Goal: Task Accomplishment & Management: Complete application form

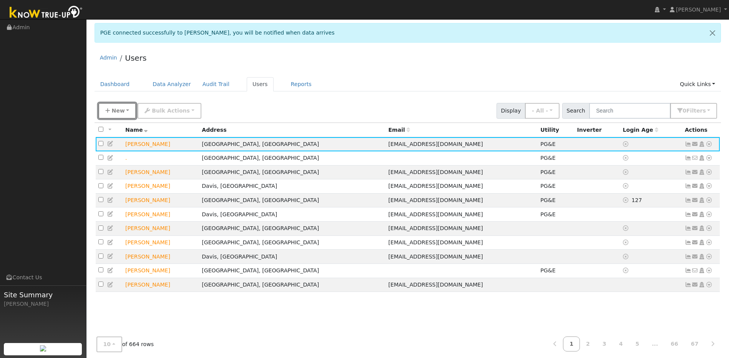
click at [119, 114] on span "New" at bounding box center [117, 111] width 13 height 6
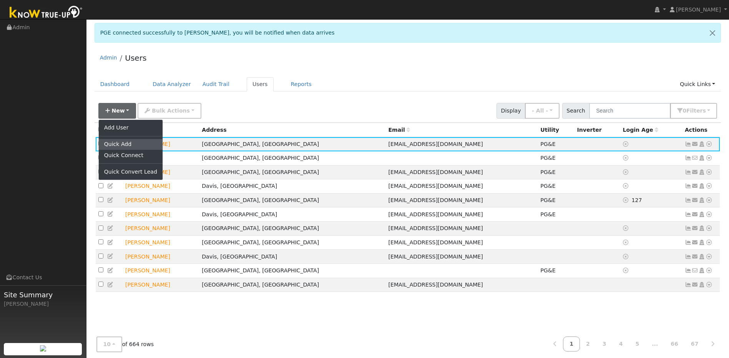
click at [121, 145] on link "Quick Add" at bounding box center [131, 144] width 64 height 11
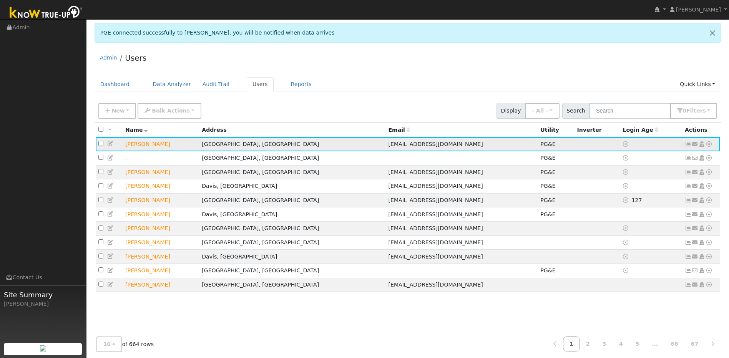
click at [383, 146] on icon at bounding box center [709, 143] width 7 height 5
click at [383, 61] on div "Admin Users" at bounding box center [408, 59] width 627 height 23
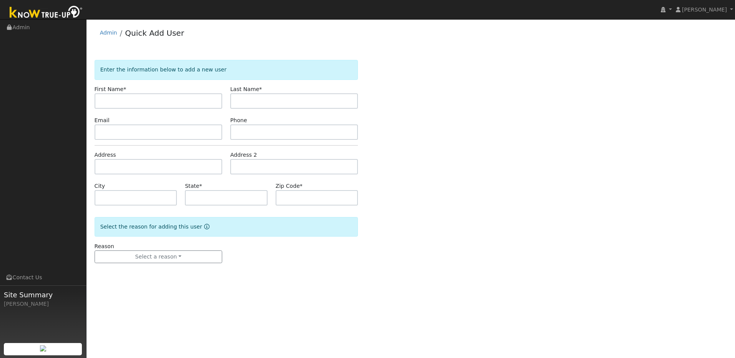
click at [163, 104] on input "text" at bounding box center [159, 100] width 128 height 15
type input "[PERSON_NAME]"
click at [263, 100] on input "text" at bounding box center [294, 100] width 128 height 15
type input "[PERSON_NAME]"
click at [155, 133] on input "text" at bounding box center [159, 132] width 128 height 15
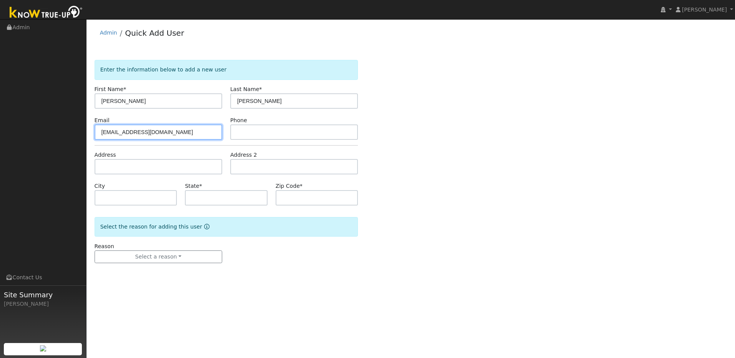
type input "[EMAIL_ADDRESS][DOMAIN_NAME]"
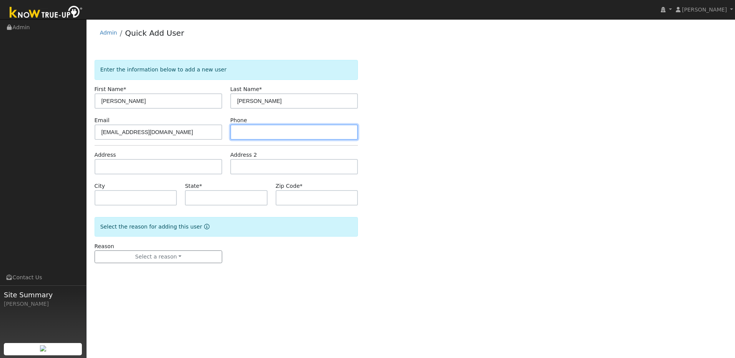
click at [244, 127] on input "text" at bounding box center [294, 132] width 128 height 15
type input "[PHONE_NUMBER]"
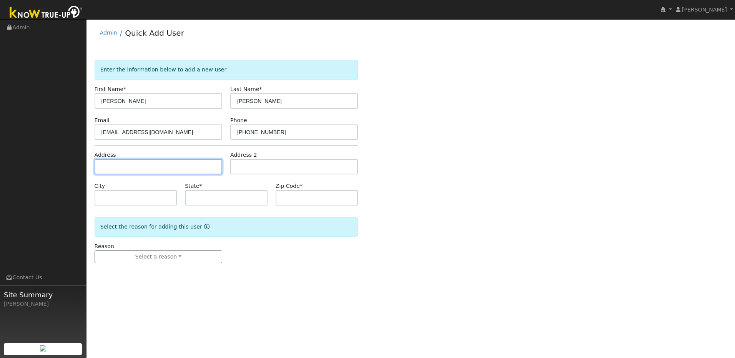
click at [180, 169] on input "text" at bounding box center [159, 166] width 128 height 15
paste input "7640 Woodborough Dr"
type input "[STREET_ADDRESS]"
type input "[GEOGRAPHIC_DATA]"
type input "CA"
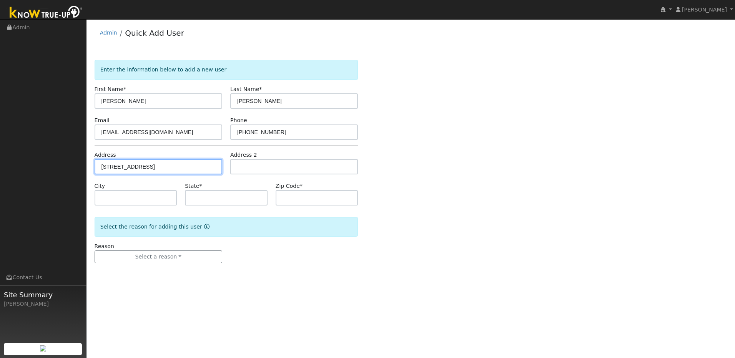
type input "95746"
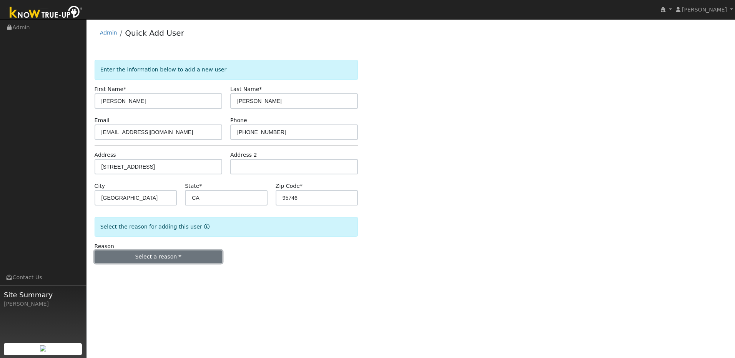
click at [193, 258] on button "Select a reason" at bounding box center [159, 257] width 128 height 13
click at [146, 271] on link "New lead" at bounding box center [137, 273] width 85 height 11
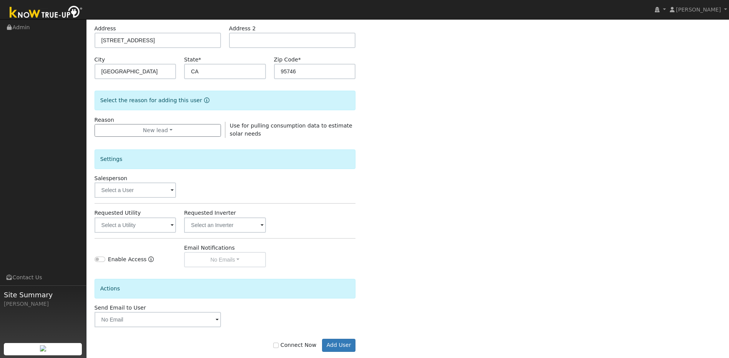
scroll to position [140, 0]
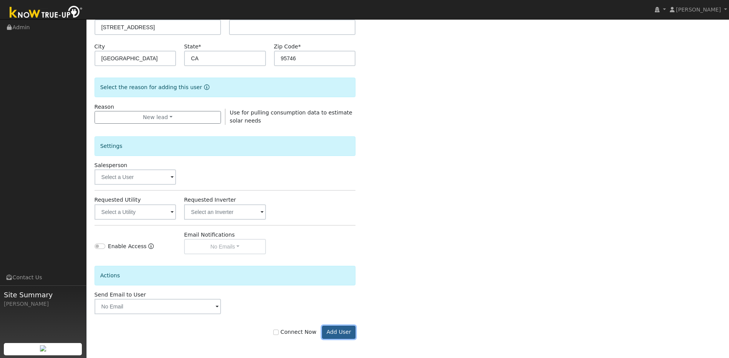
click at [348, 334] on button "Add User" at bounding box center [338, 332] width 33 height 13
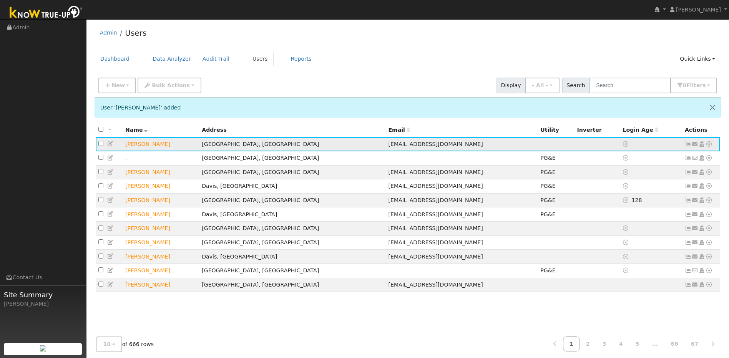
click at [107, 144] on icon at bounding box center [110, 143] width 7 height 5
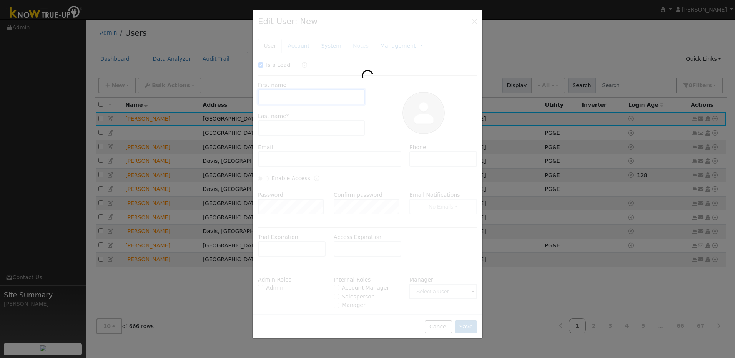
checkbox input "true"
type input "Ravi"
type input "Sincerny"
type input "[EMAIL_ADDRESS][DOMAIN_NAME]"
type input "925-395-1807"
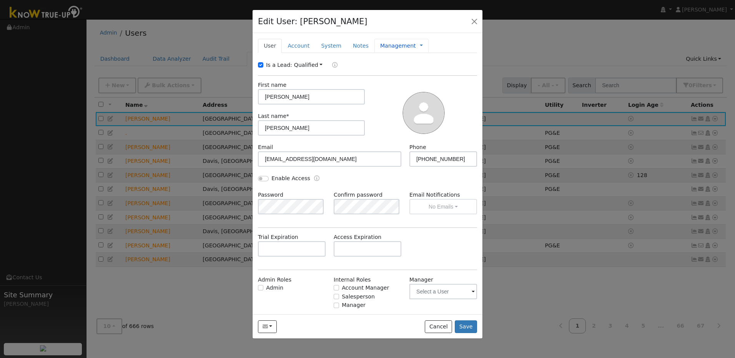
click at [395, 47] on link "Management" at bounding box center [398, 46] width 36 height 8
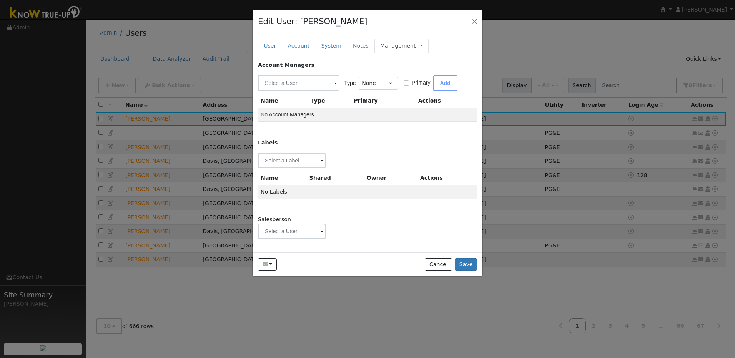
click at [321, 166] on span at bounding box center [321, 161] width 3 height 9
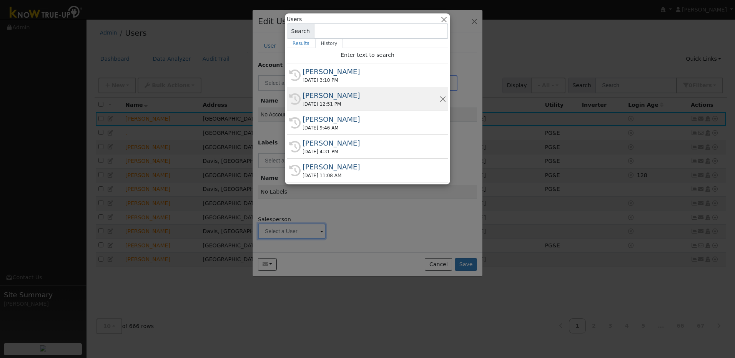
click at [331, 98] on div "Matt Bilyeu" at bounding box center [370, 95] width 137 height 10
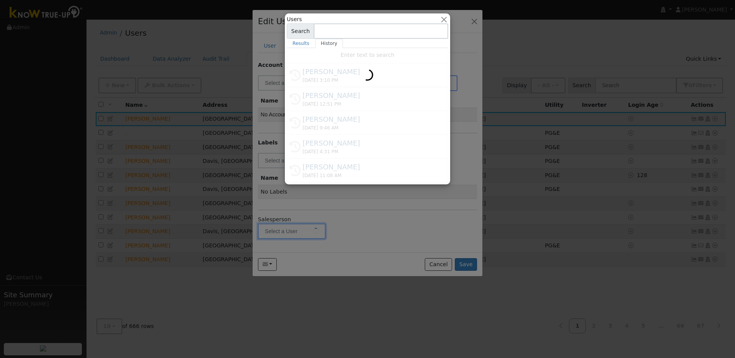
type input "Matt Bilyeu"
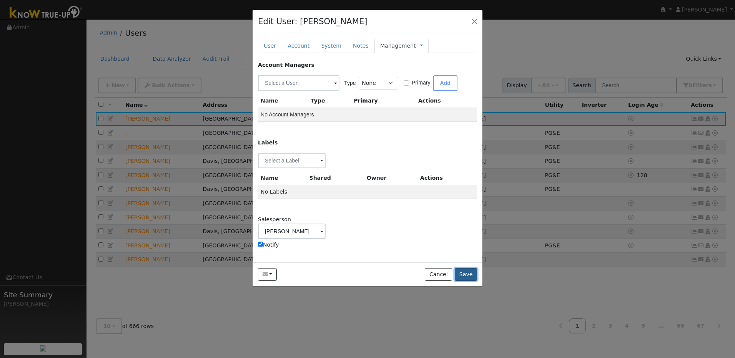
click at [466, 276] on button "Save" at bounding box center [466, 274] width 22 height 13
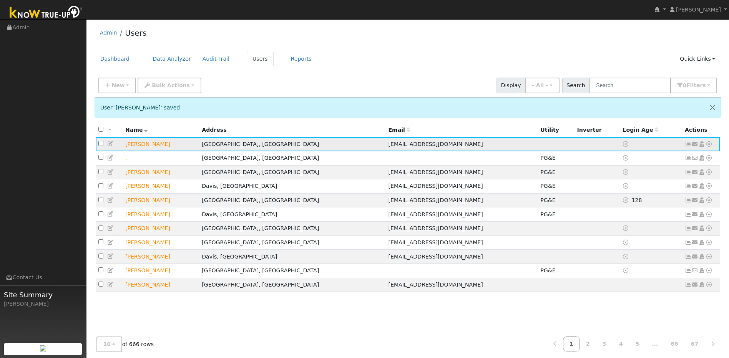
click at [710, 146] on icon at bounding box center [709, 143] width 7 height 5
click at [631, 204] on link "Utility" at bounding box center [629, 202] width 53 height 11
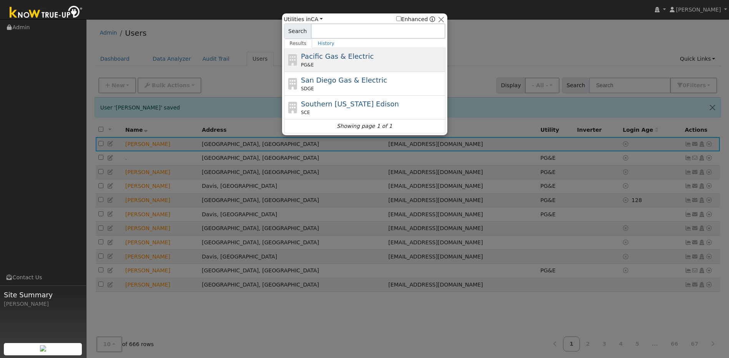
click at [374, 55] on div "Pacific Gas & Electric PG&E" at bounding box center [372, 59] width 143 height 17
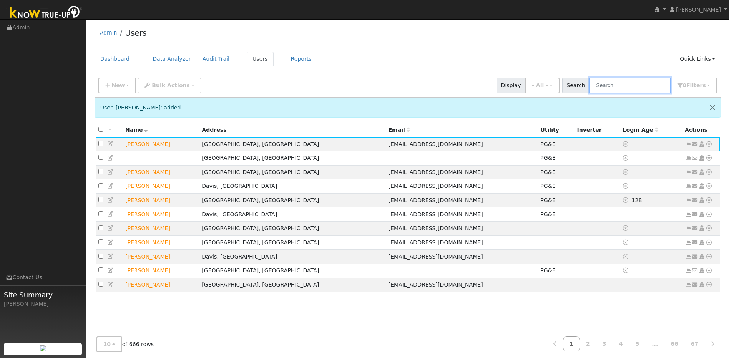
click at [646, 87] on input "text" at bounding box center [629, 86] width 81 height 16
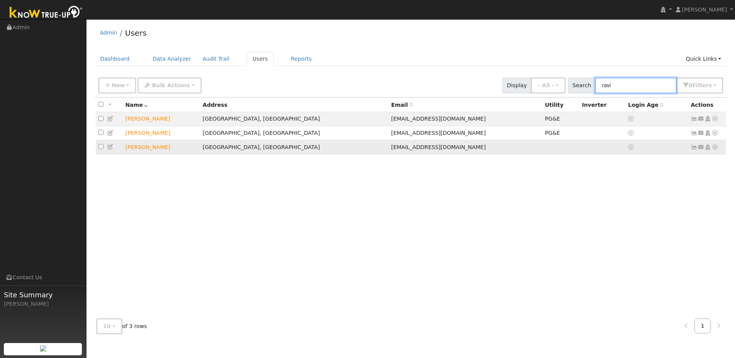
type input "ravi"
click at [713, 150] on icon at bounding box center [714, 147] width 7 height 5
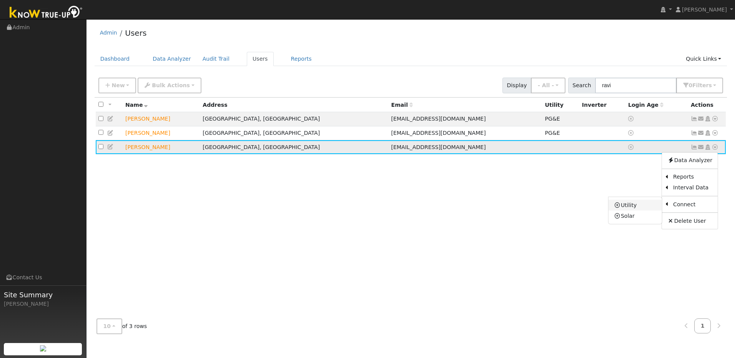
click at [640, 207] on link "Utility" at bounding box center [634, 205] width 53 height 11
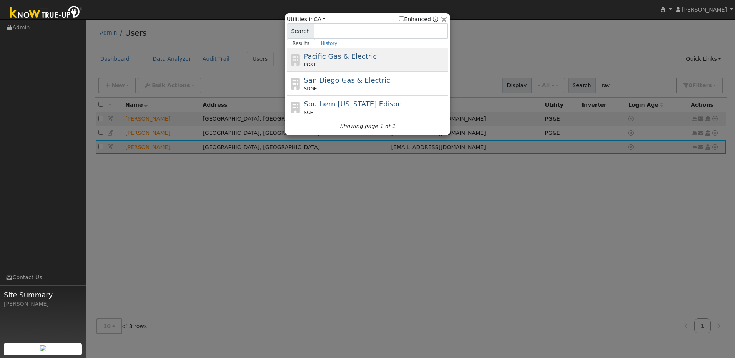
click at [402, 60] on div "Pacific Gas & Electric PG&E" at bounding box center [375, 59] width 143 height 17
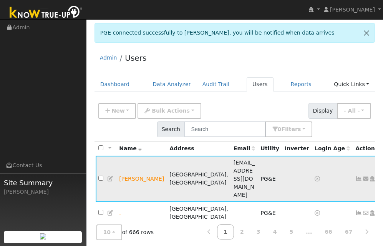
click at [356, 176] on icon at bounding box center [359, 178] width 7 height 5
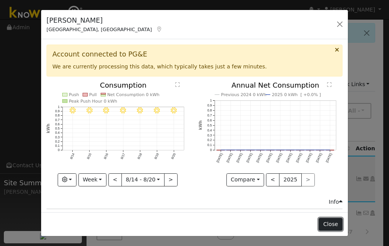
click at [330, 226] on button "Close" at bounding box center [330, 224] width 23 height 13
